Goal: Task Accomplishment & Management: Use online tool/utility

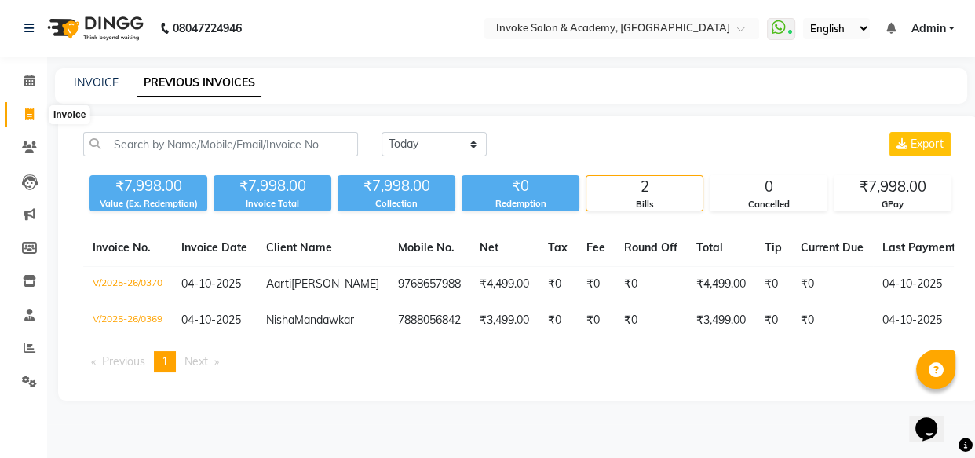
click at [39, 120] on span at bounding box center [29, 115] width 27 height 18
select select "service"
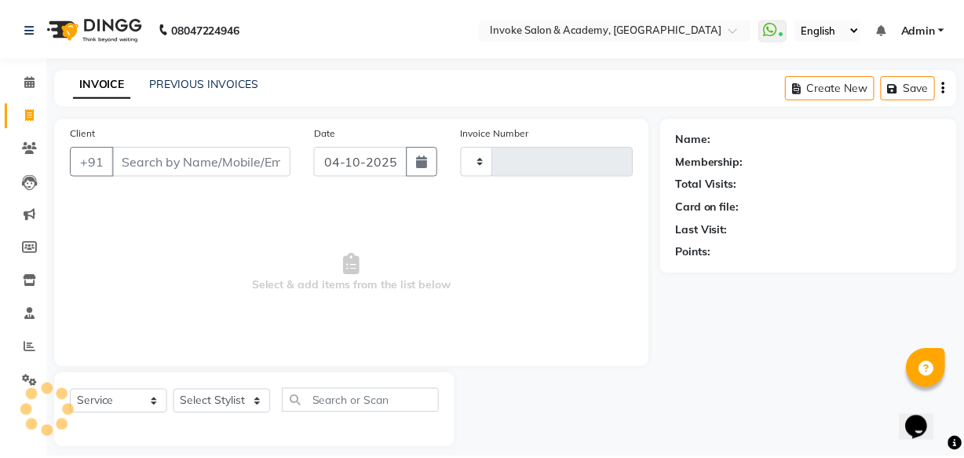
scroll to position [15, 0]
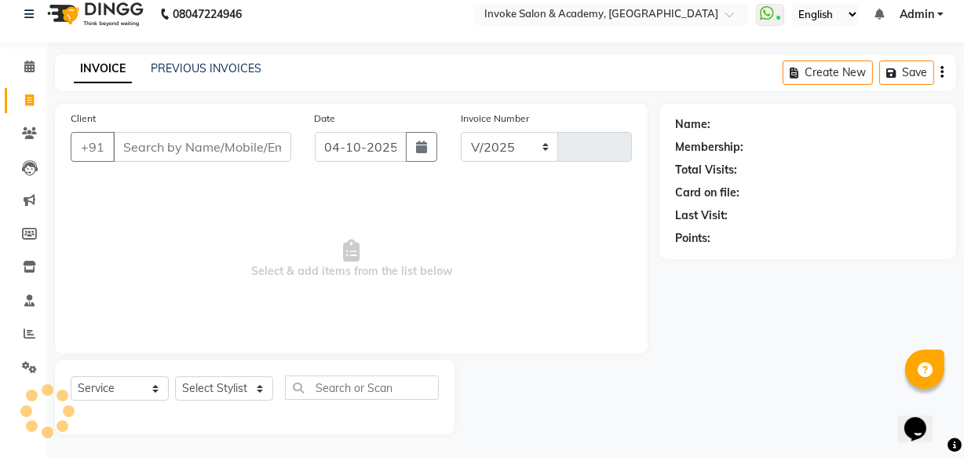
select select "5499"
type input "0371"
click at [149, 138] on input "Client" at bounding box center [202, 147] width 178 height 30
type input "9653429912"
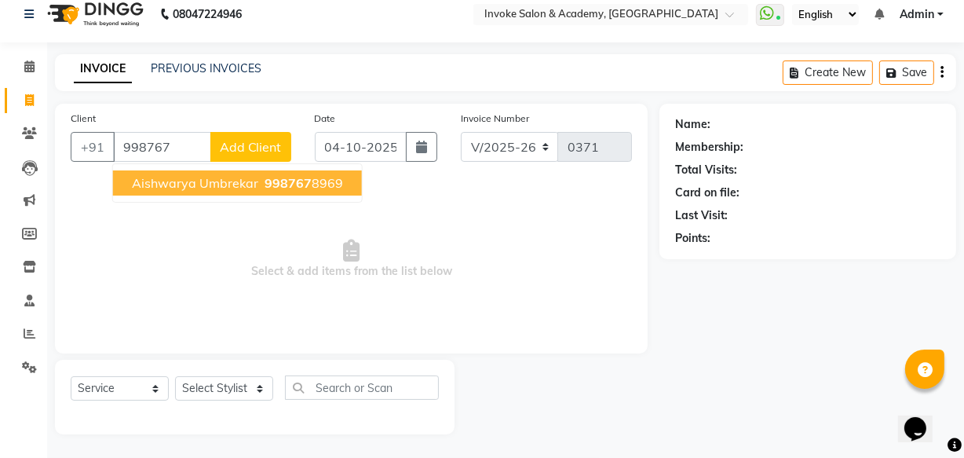
click at [155, 182] on span "Aishwarya umbrekar" at bounding box center [195, 183] width 126 height 16
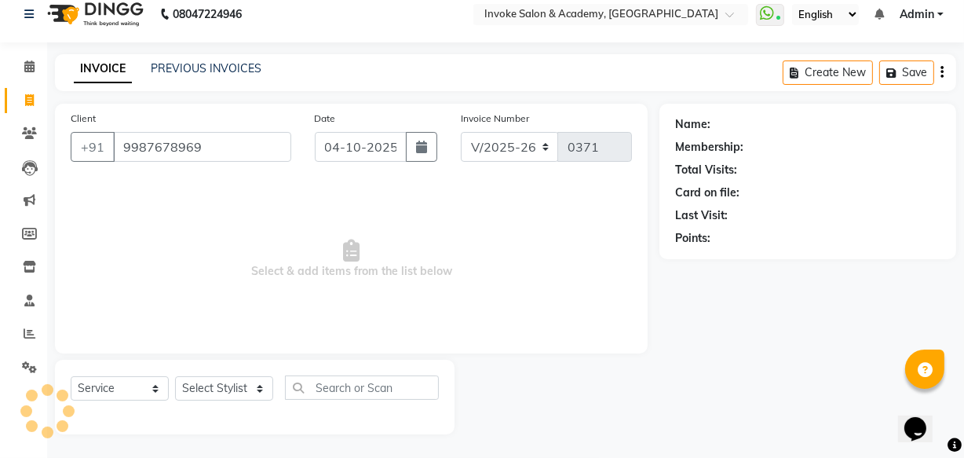
type input "9987678969"
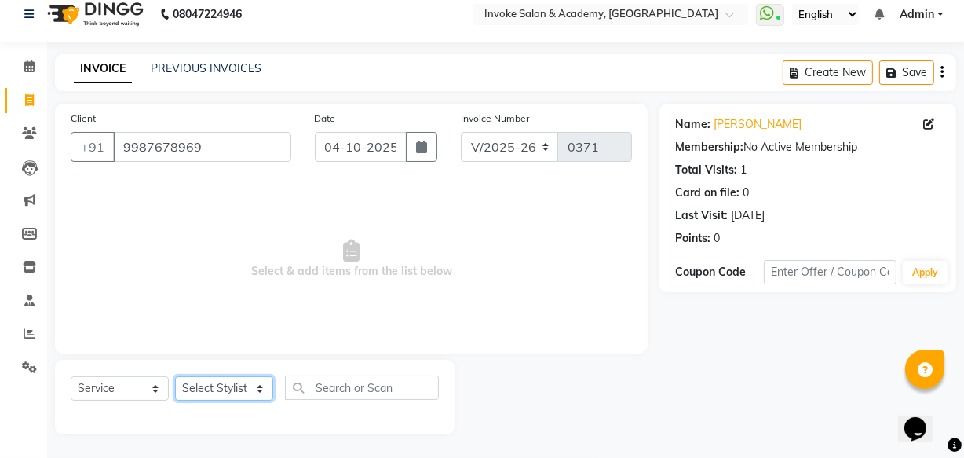
click at [247, 381] on select "Select Stylist Akshay Dakshada [PERSON_NAME] [PERSON_NAME]" at bounding box center [224, 388] width 98 height 24
select select "36992"
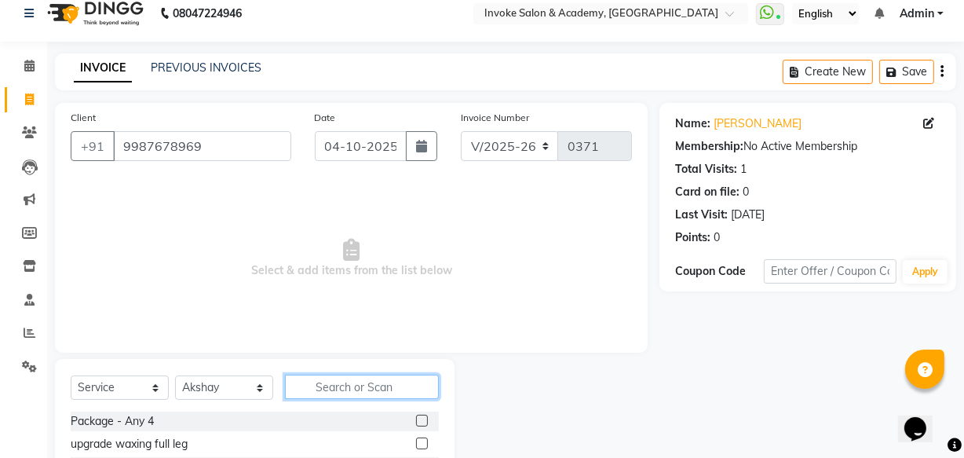
click at [298, 385] on input "text" at bounding box center [362, 386] width 154 height 24
type input "high"
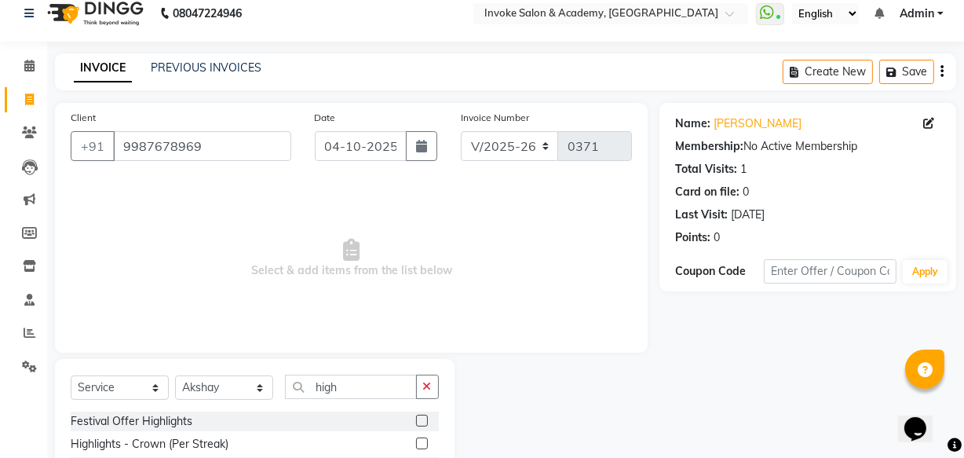
click at [416, 422] on label at bounding box center [422, 420] width 12 height 12
click at [416, 422] on input "checkbox" at bounding box center [421, 421] width 10 height 10
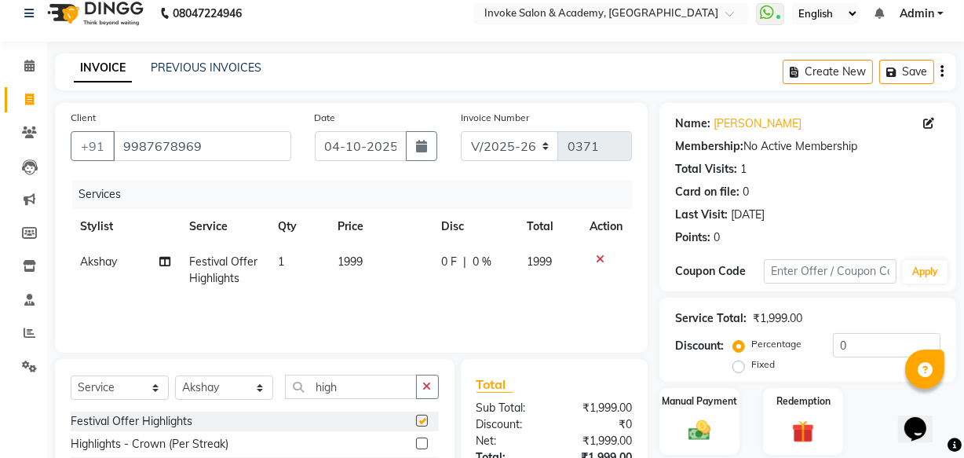
checkbox input "false"
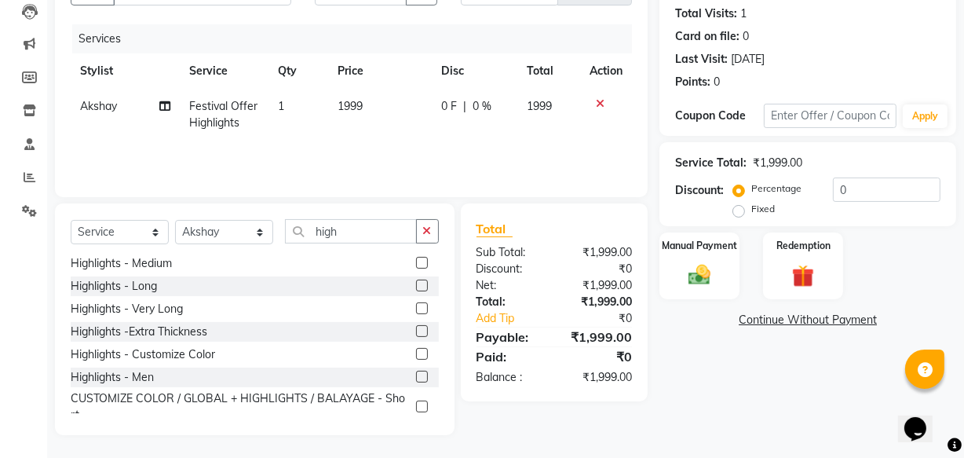
scroll to position [172, 0]
click at [416, 327] on label at bounding box center [422, 330] width 12 height 12
click at [416, 327] on input "checkbox" at bounding box center [421, 331] width 10 height 10
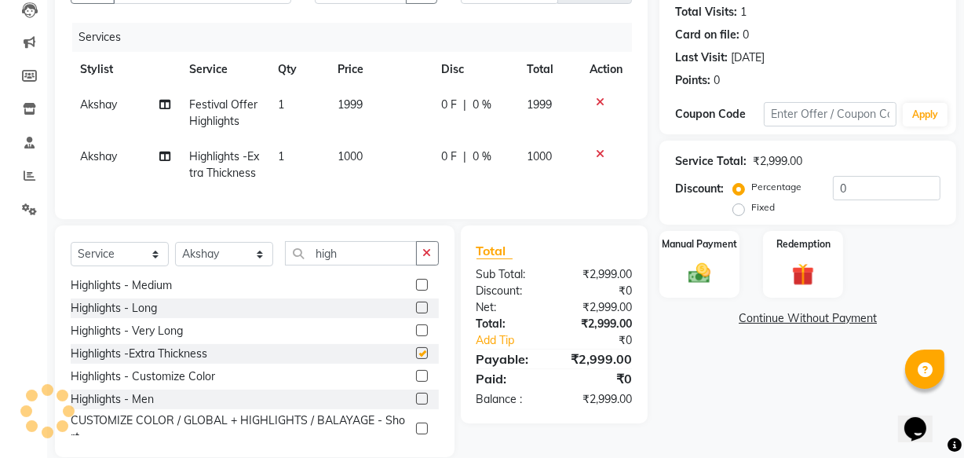
checkbox input "false"
click at [698, 281] on img at bounding box center [699, 273] width 38 height 27
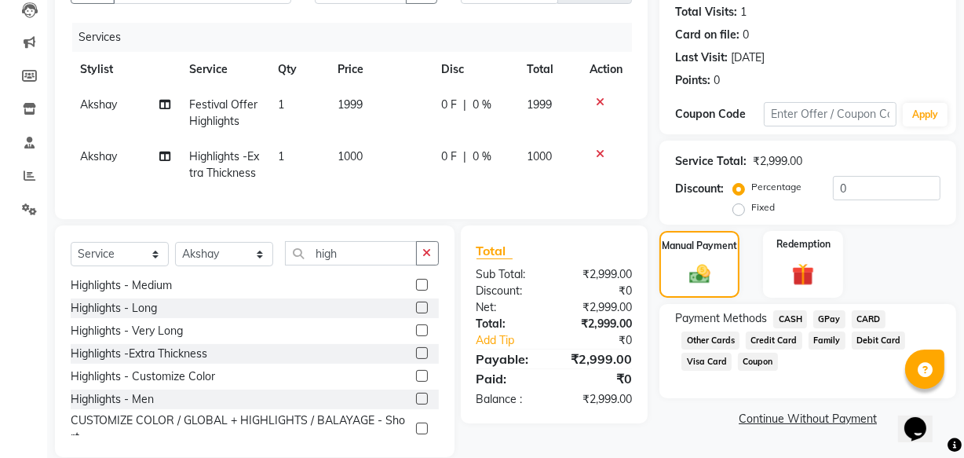
click at [816, 319] on span "GPay" at bounding box center [829, 319] width 32 height 18
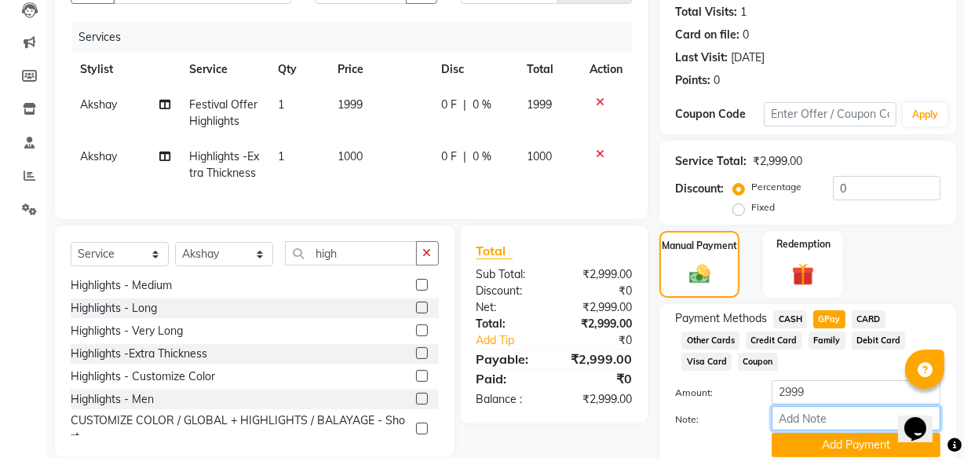
click at [788, 414] on input "Note:" at bounding box center [856, 418] width 169 height 24
type input "20 Streaks"
click at [790, 443] on button "Add Payment" at bounding box center [856, 444] width 169 height 24
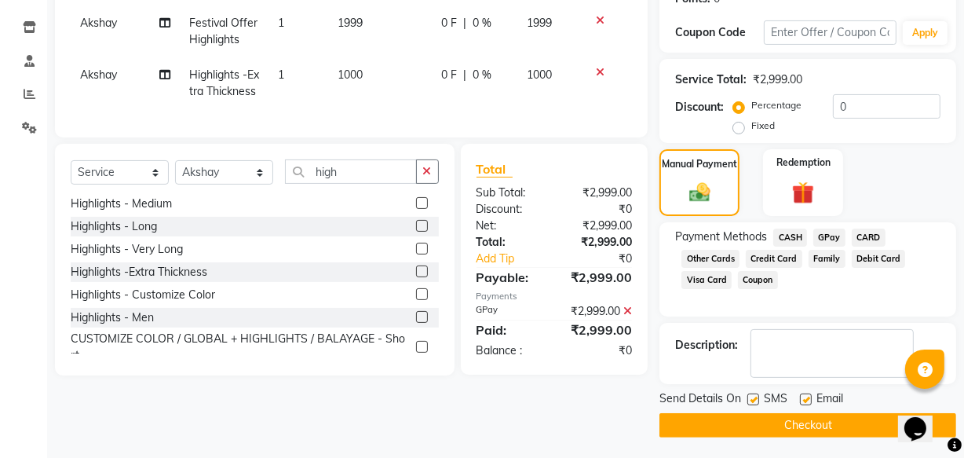
scroll to position [256, 0]
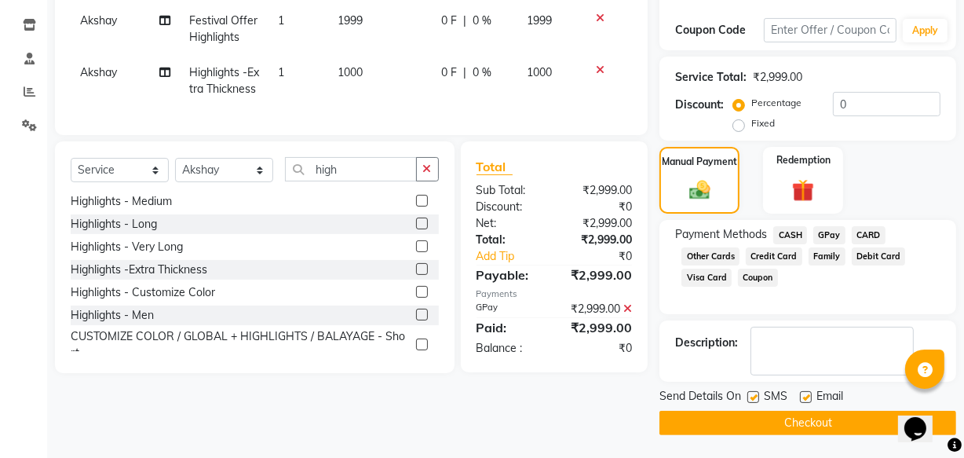
click at [789, 424] on button "Checkout" at bounding box center [807, 422] width 297 height 24
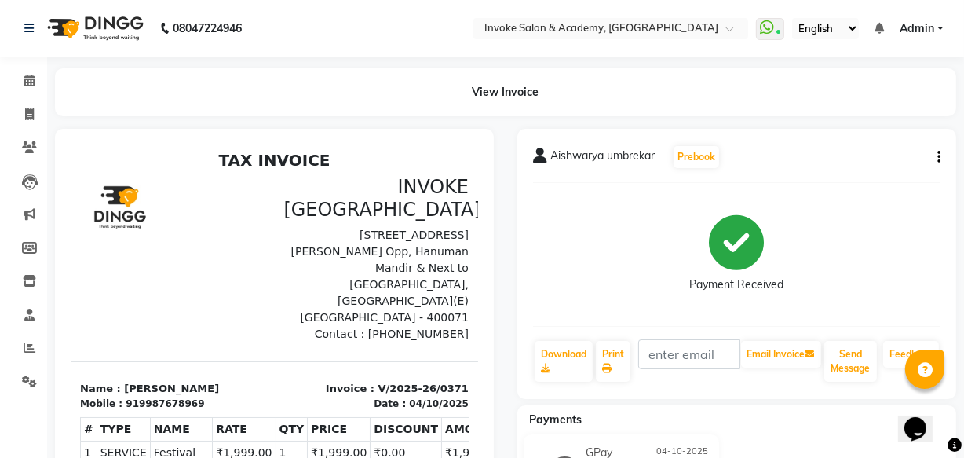
click at [134, 19] on img at bounding box center [94, 28] width 108 height 44
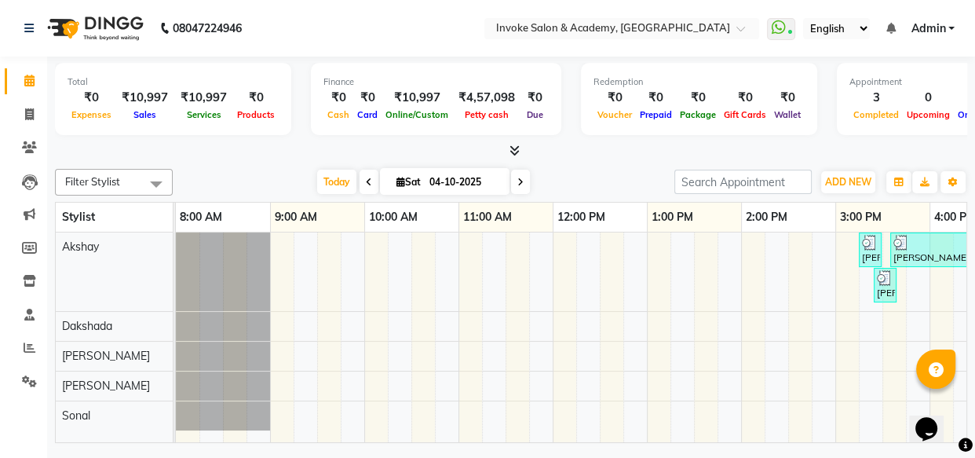
click at [108, 13] on img at bounding box center [94, 28] width 108 height 44
click at [106, 17] on img at bounding box center [94, 28] width 108 height 44
